Goal: Task Accomplishment & Management: Use online tool/utility

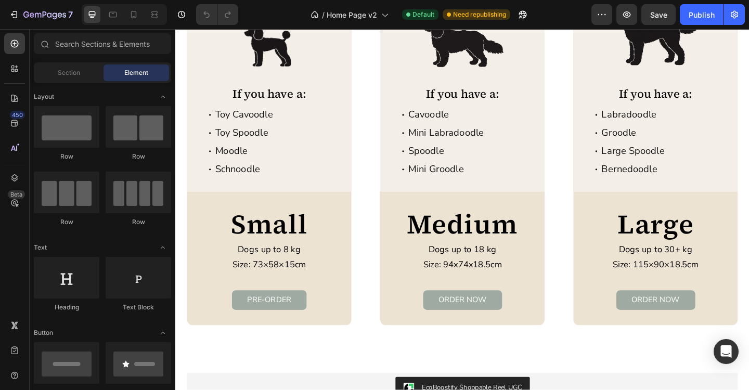
scroll to position [1735, 0]
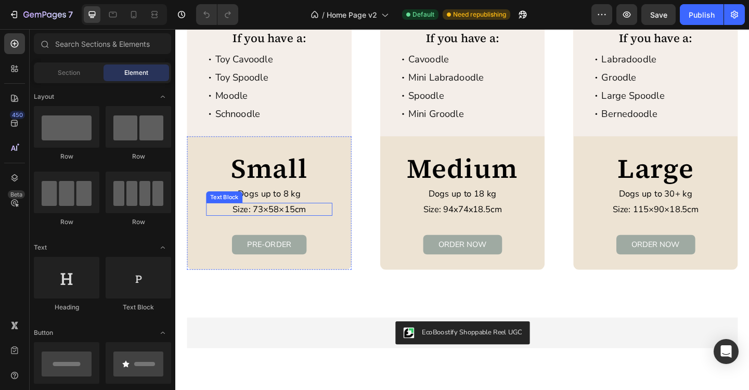
click at [303, 223] on p "Size: 73×58×15cm" at bounding box center [277, 225] width 135 height 12
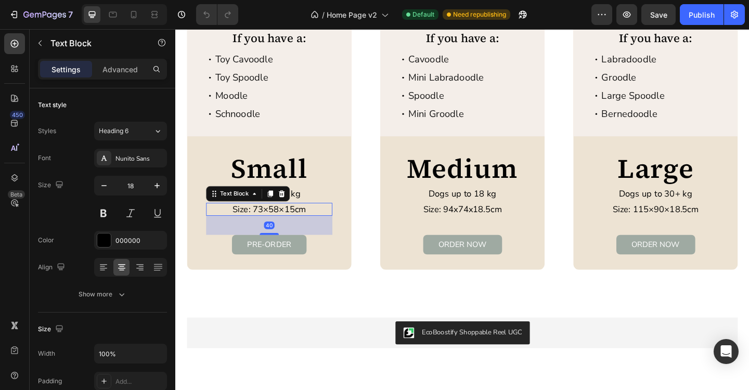
click at [303, 227] on p "Size: 73×58×15cm" at bounding box center [277, 225] width 135 height 12
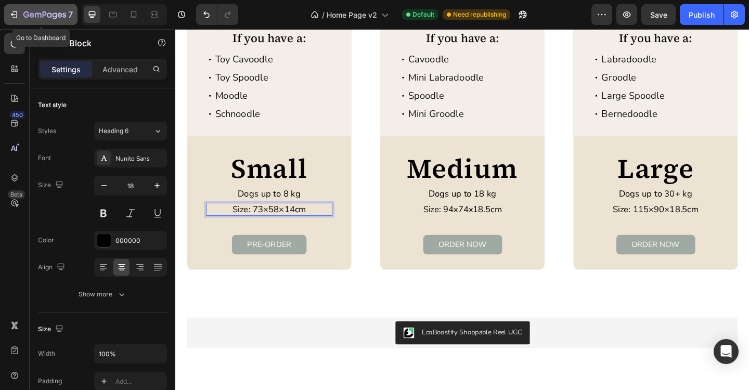
click at [59, 18] on icon "button" at bounding box center [44, 15] width 43 height 9
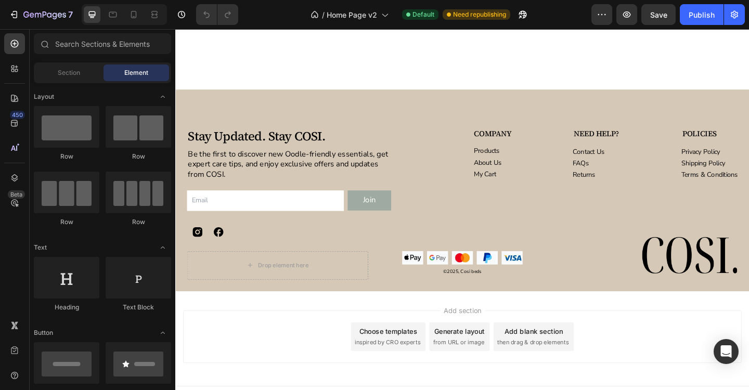
scroll to position [2541, 0]
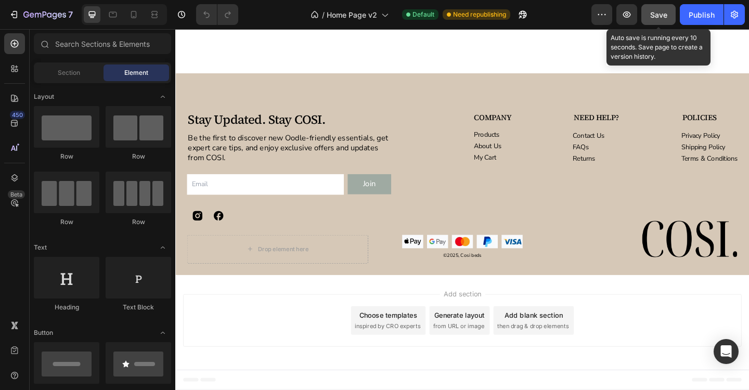
click at [657, 14] on span "Save" at bounding box center [658, 14] width 17 height 9
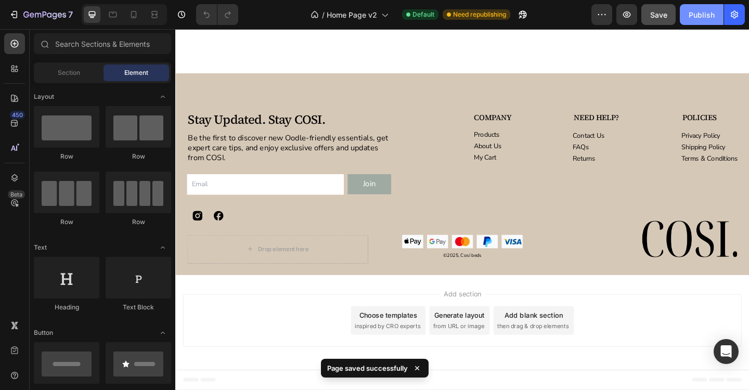
click at [704, 18] on div "Publish" at bounding box center [701, 14] width 26 height 11
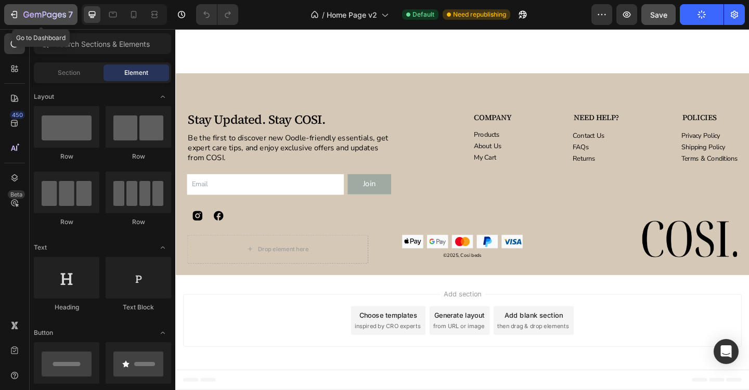
click at [49, 15] on icon "button" at bounding box center [44, 15] width 43 height 9
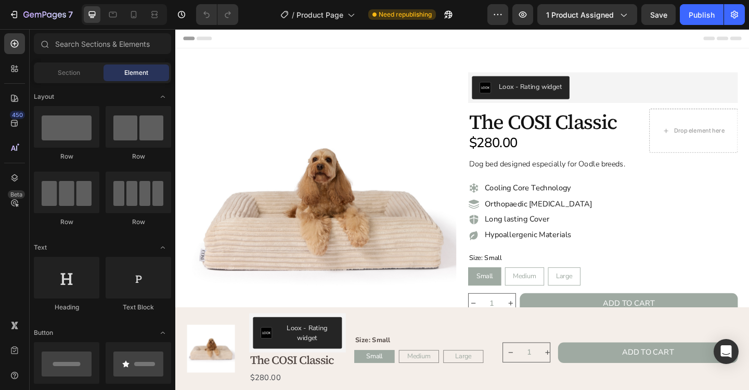
radio input "false"
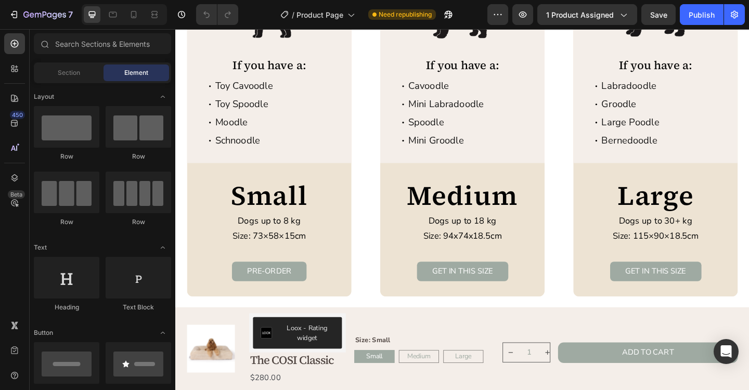
scroll to position [1836, 0]
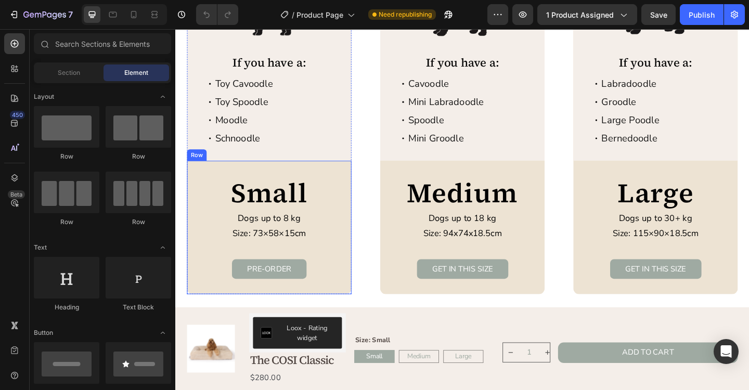
click at [301, 255] on p "Size: 73×58×15cm" at bounding box center [277, 252] width 135 height 12
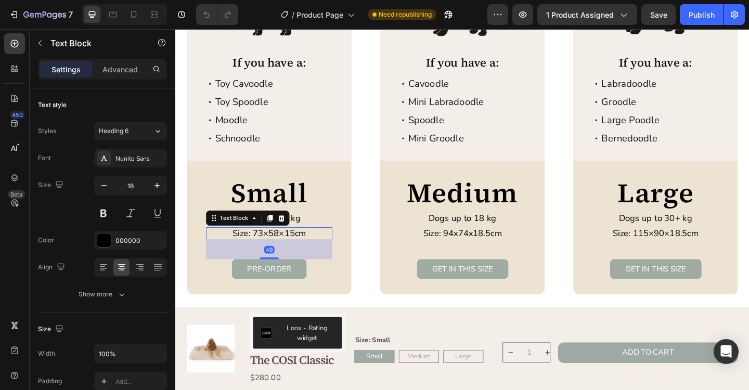
click at [304, 254] on p "Size: 73×58×15cm" at bounding box center [277, 252] width 135 height 12
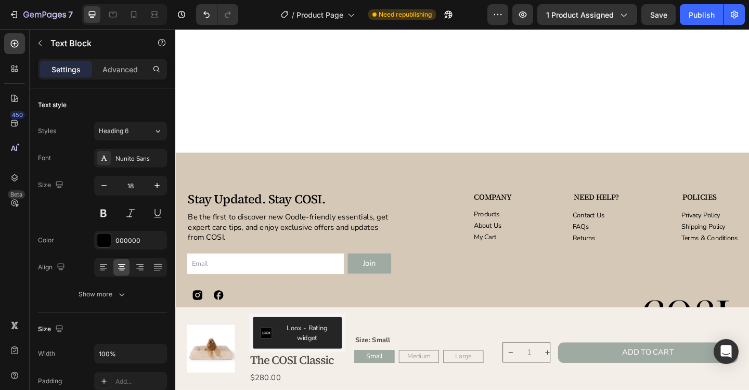
scroll to position [2437, 0]
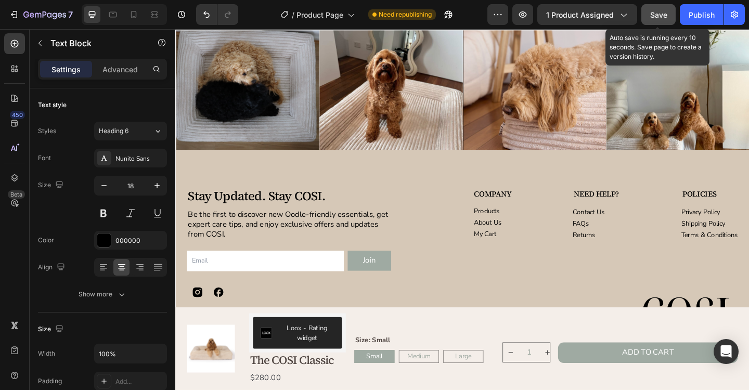
click at [651, 17] on span "Save" at bounding box center [658, 14] width 17 height 9
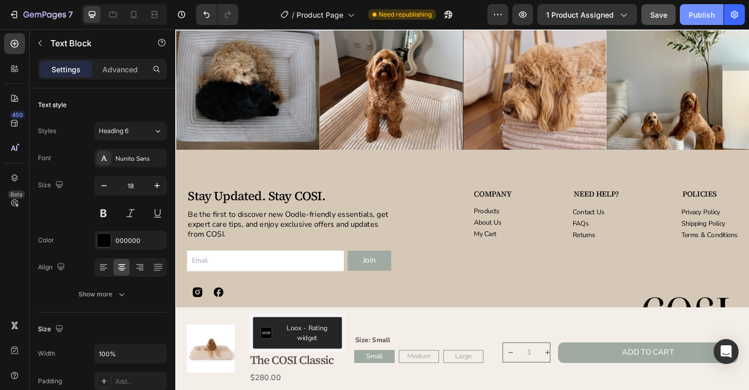
click at [704, 16] on div "Publish" at bounding box center [701, 14] width 26 height 11
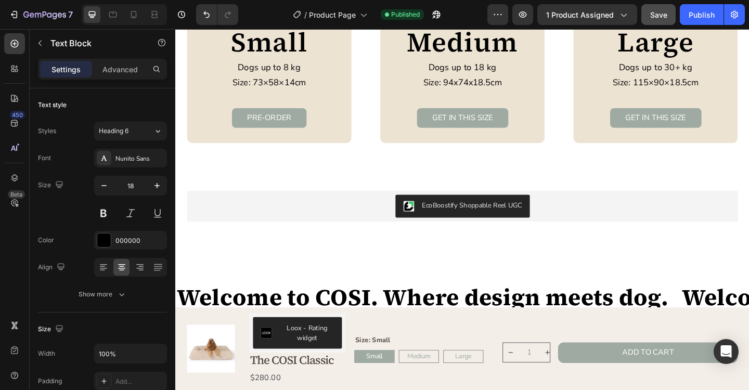
scroll to position [1996, 0]
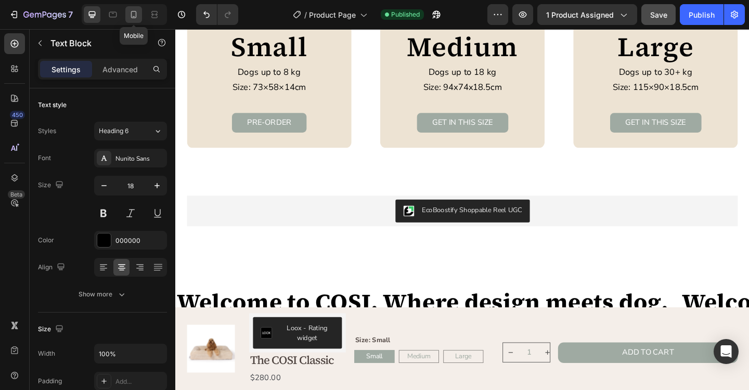
click at [137, 16] on icon at bounding box center [133, 14] width 10 height 10
type input "14"
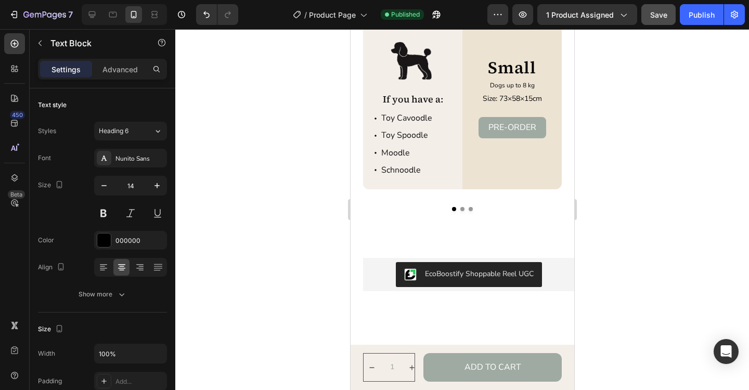
scroll to position [1540, 0]
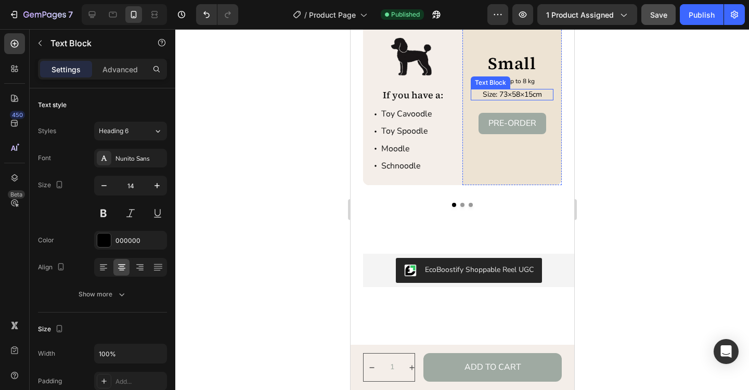
click at [531, 99] on p "Size: 73×58×15cm" at bounding box center [511, 94] width 81 height 9
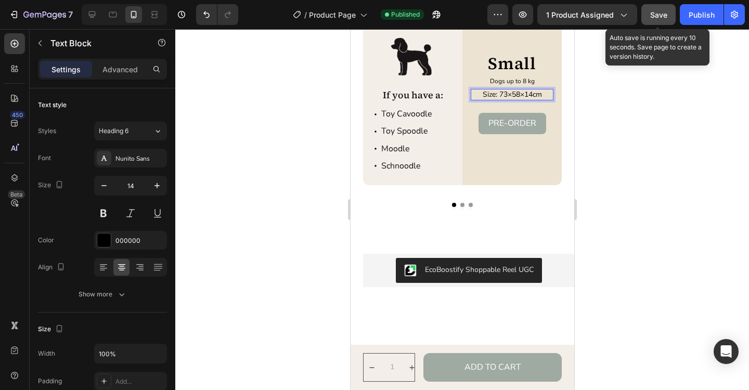
click at [664, 19] on div "Save" at bounding box center [658, 14] width 17 height 11
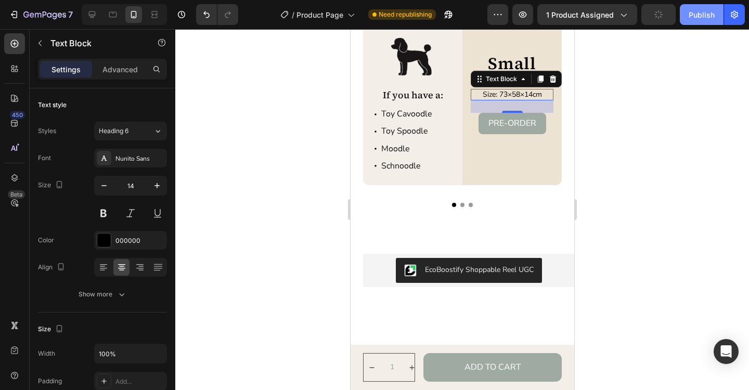
click at [697, 17] on div "Publish" at bounding box center [701, 14] width 26 height 11
click at [615, 226] on div at bounding box center [462, 209] width 574 height 361
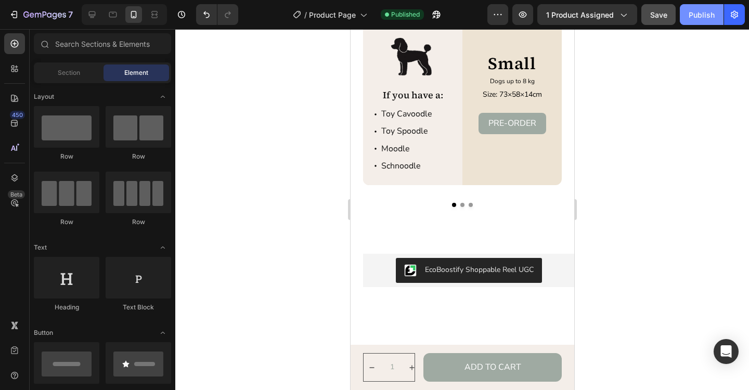
click at [704, 19] on div "Publish" at bounding box center [701, 14] width 26 height 11
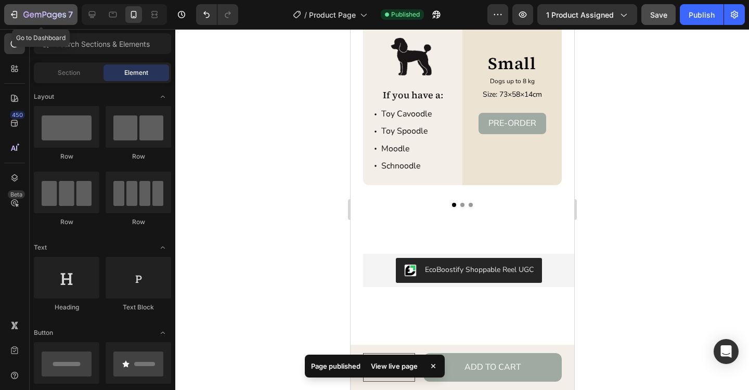
click at [45, 18] on icon "button" at bounding box center [44, 15] width 43 height 9
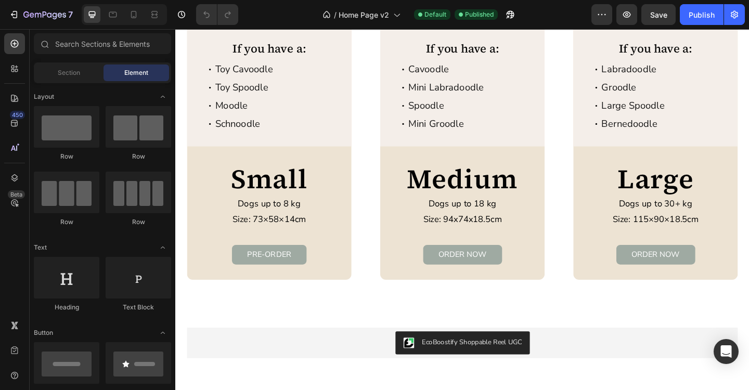
scroll to position [1721, 0]
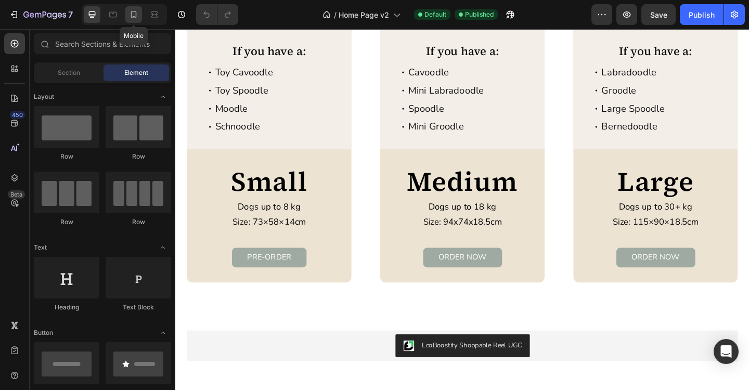
click at [137, 20] on div at bounding box center [133, 14] width 17 height 17
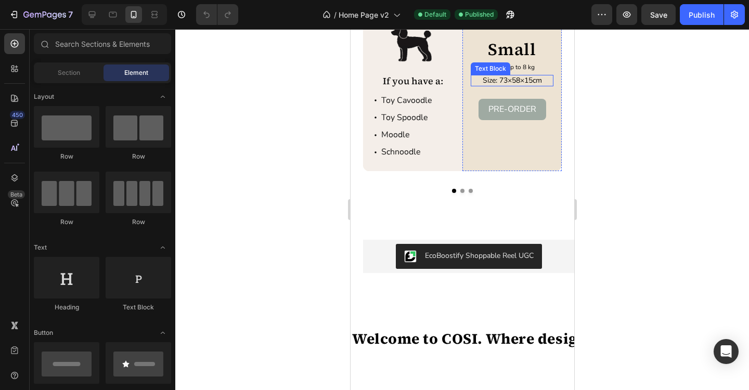
click at [530, 81] on p "Size: 73×58×15cm" at bounding box center [511, 80] width 81 height 9
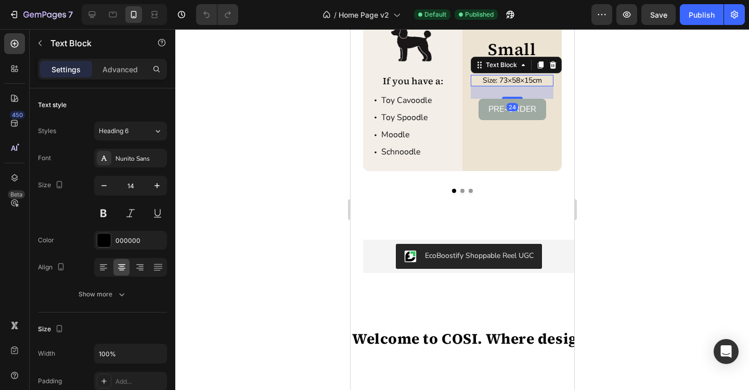
click at [530, 81] on p "Size: 73×58×15cm" at bounding box center [511, 80] width 81 height 9
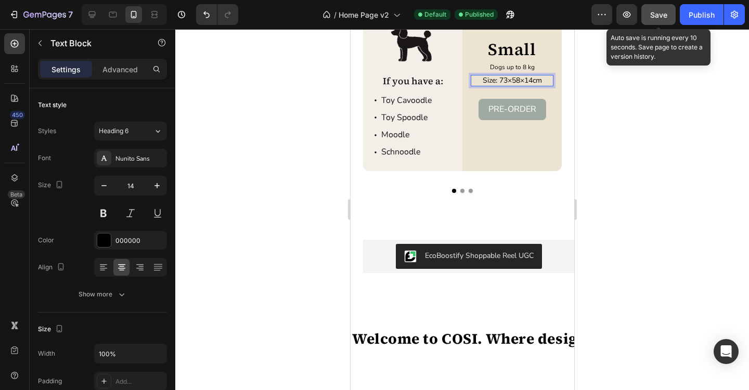
click at [656, 16] on span "Save" at bounding box center [658, 14] width 17 height 9
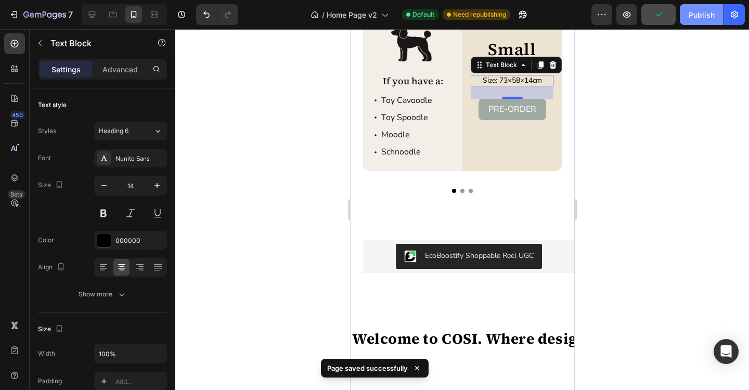
click at [703, 16] on div "Publish" at bounding box center [701, 14] width 26 height 11
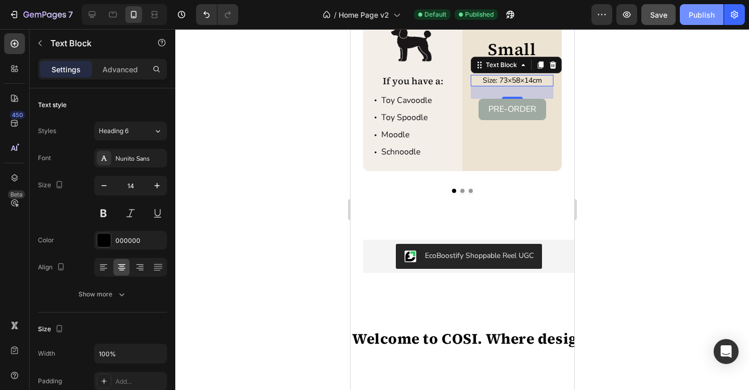
click at [709, 14] on div "Publish" at bounding box center [701, 14] width 26 height 11
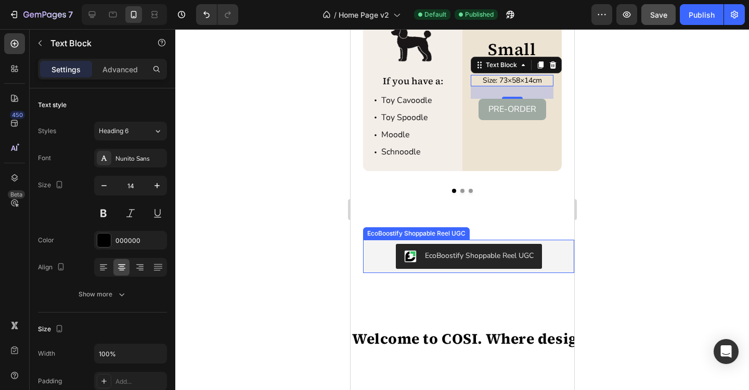
click at [639, 211] on div at bounding box center [462, 209] width 574 height 361
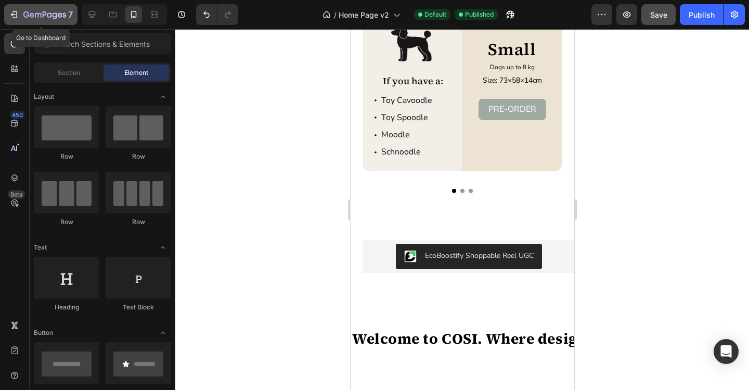
click at [34, 20] on div "7" at bounding box center [47, 14] width 49 height 12
